Goal: Find specific page/section: Find specific page/section

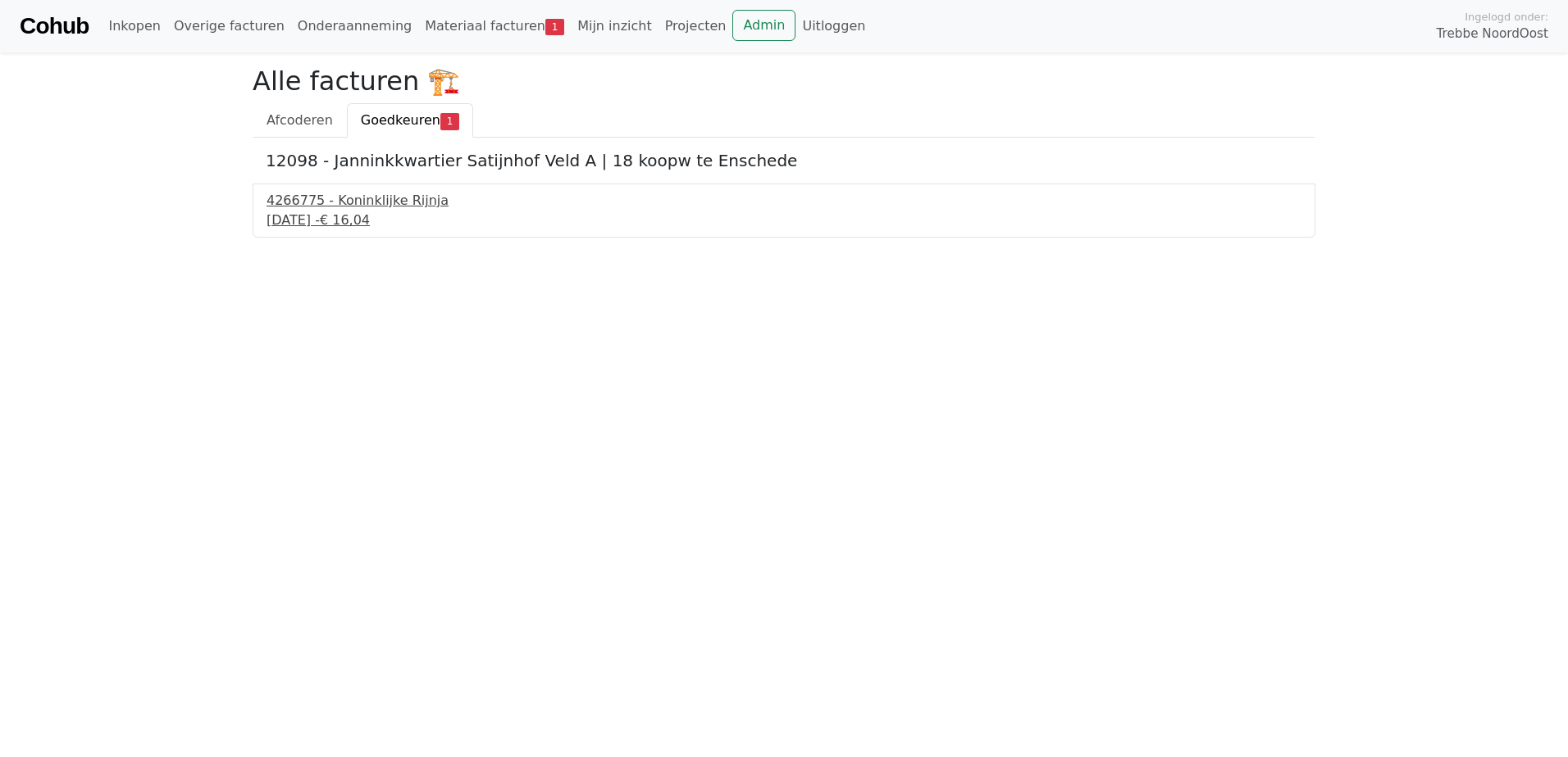
click at [382, 204] on div "4266775 - Koninklijke Rijnja" at bounding box center [784, 201] width 1035 height 20
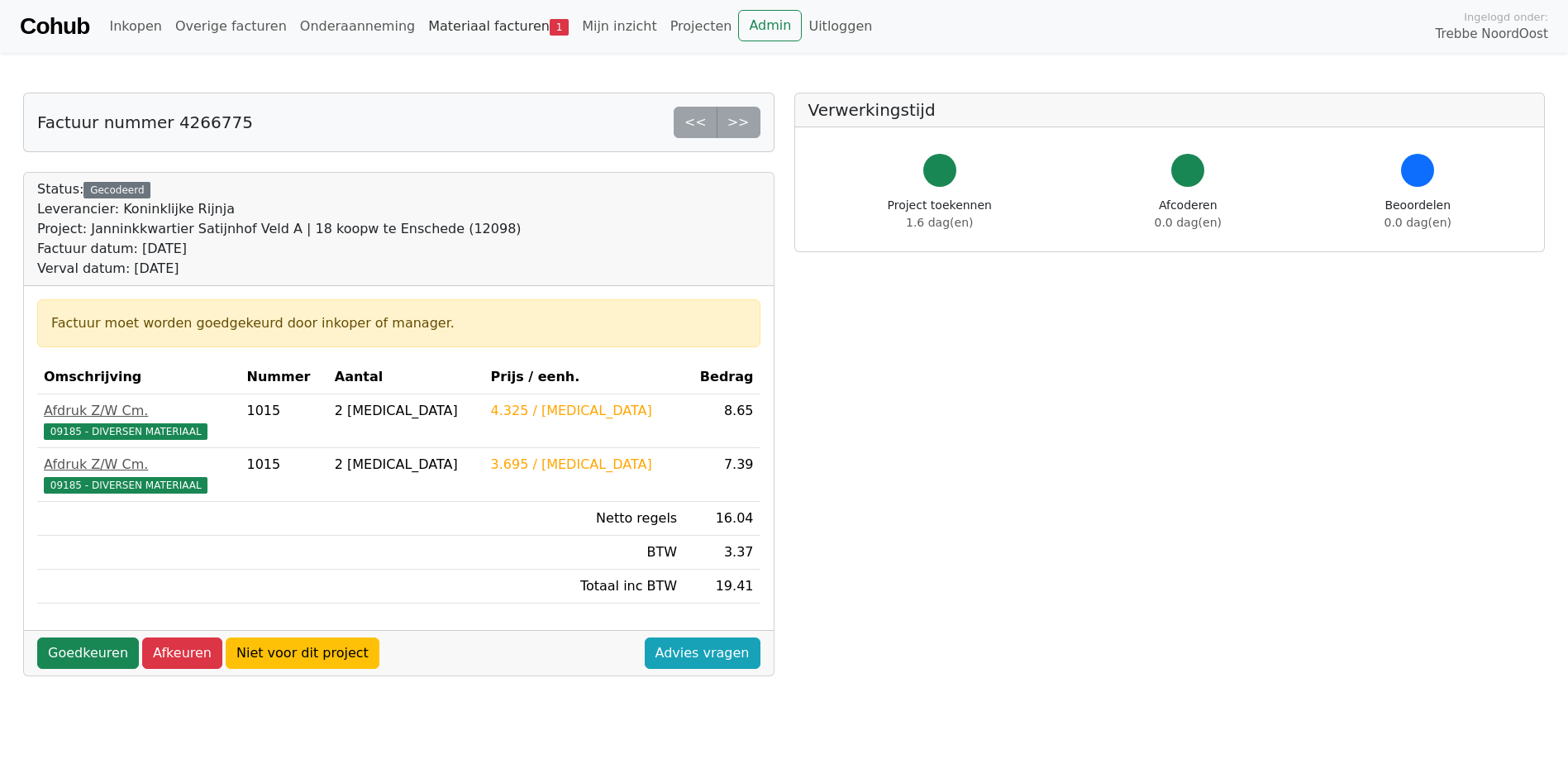
click at [439, 21] on link "Materiaal facturen 1" at bounding box center [498, 26] width 154 height 33
